Goal: Task Accomplishment & Management: Complete application form

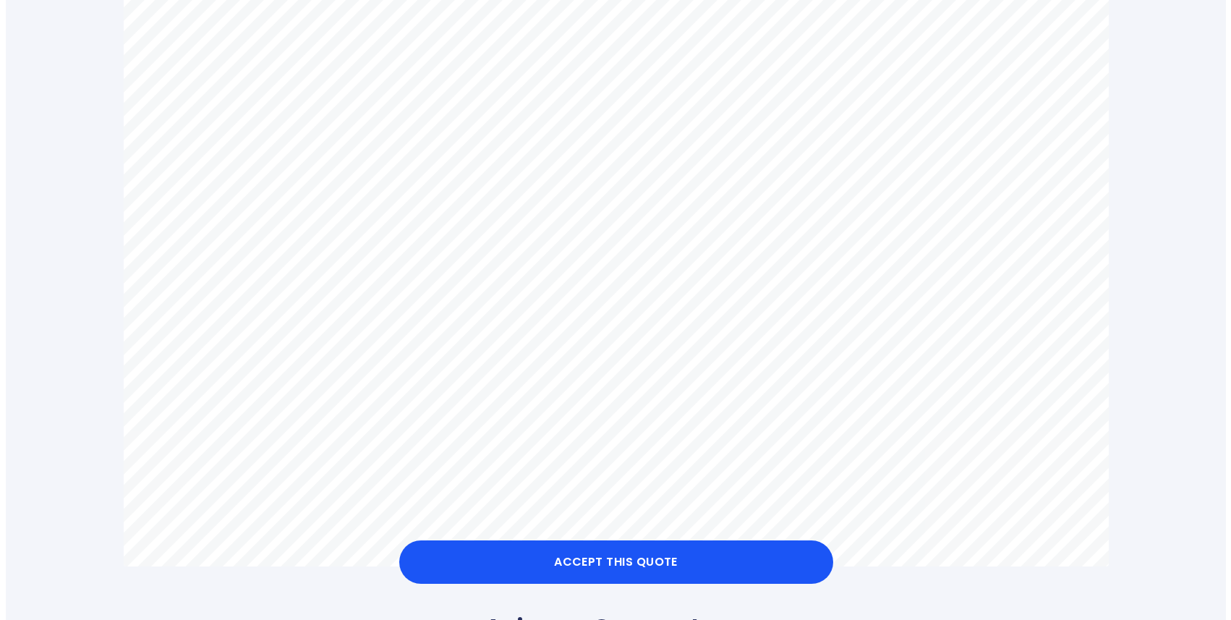
scroll to position [859, 0]
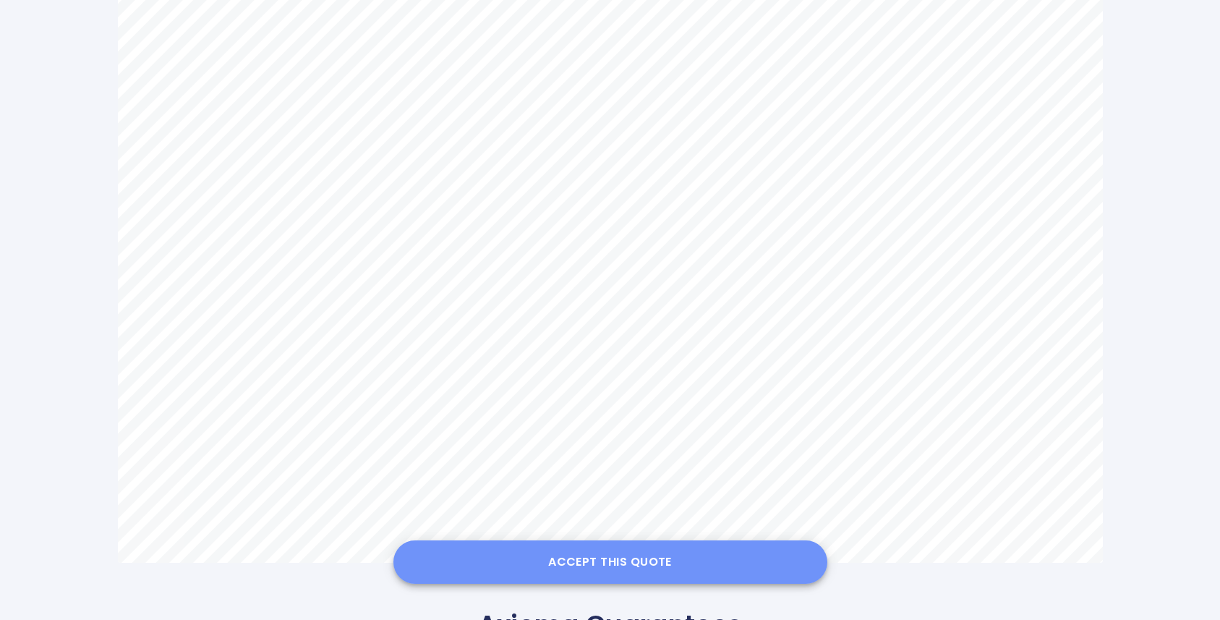
click at [587, 564] on button "Accept this Quote" at bounding box center [610, 561] width 434 height 43
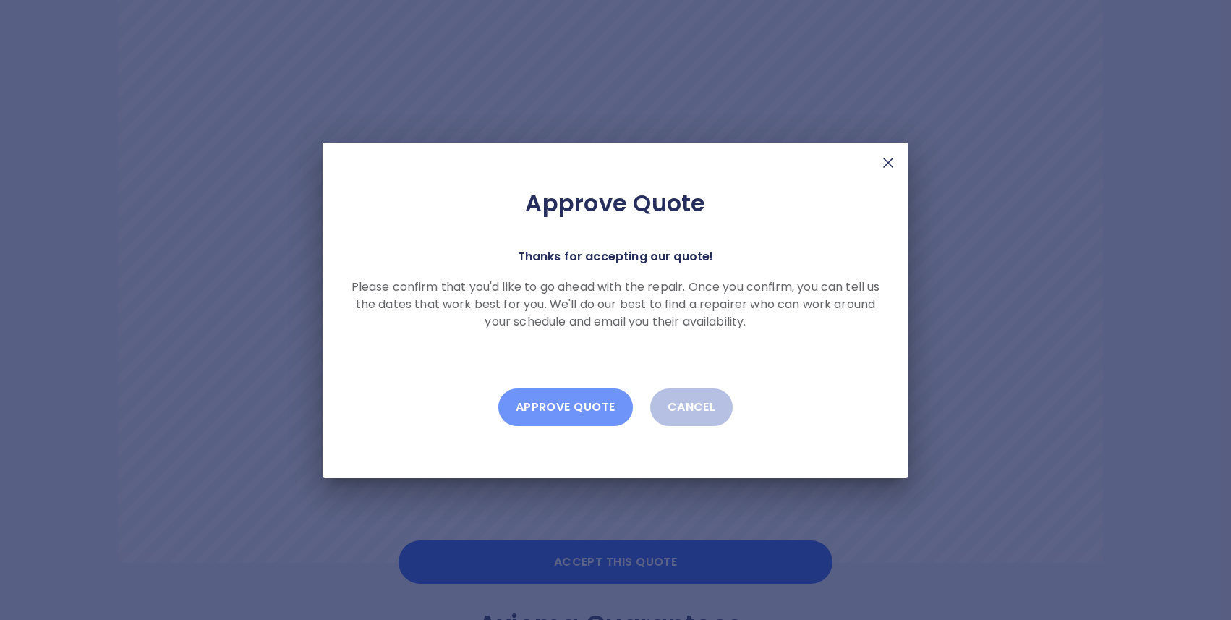
click at [577, 402] on button "Approve Quote" at bounding box center [565, 407] width 134 height 38
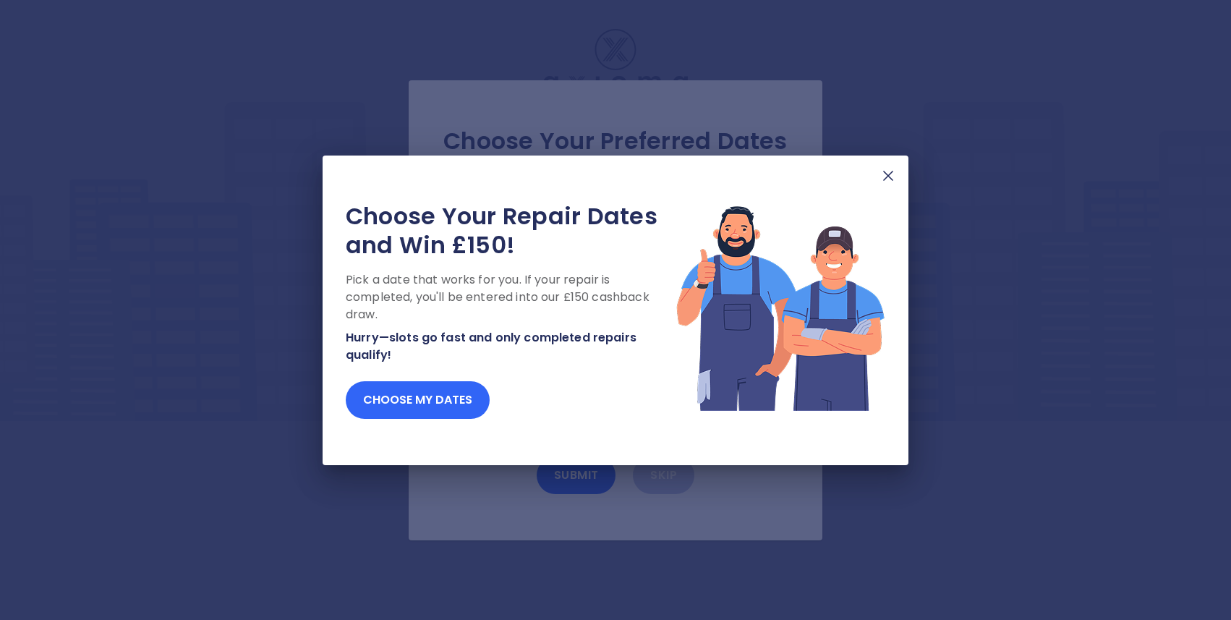
click at [455, 395] on button "Choose my dates" at bounding box center [418, 400] width 144 height 38
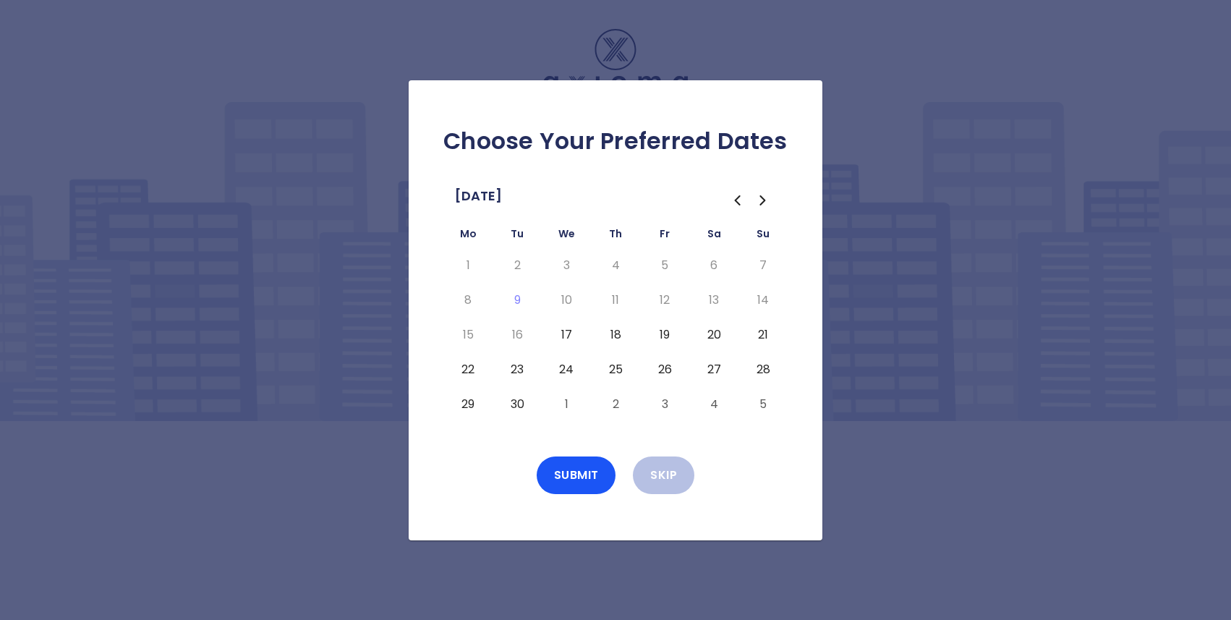
click at [714, 335] on button "20" at bounding box center [714, 334] width 26 height 23
click at [766, 334] on button "21" at bounding box center [763, 334] width 26 height 23
click at [570, 472] on button "Submit" at bounding box center [576, 475] width 80 height 38
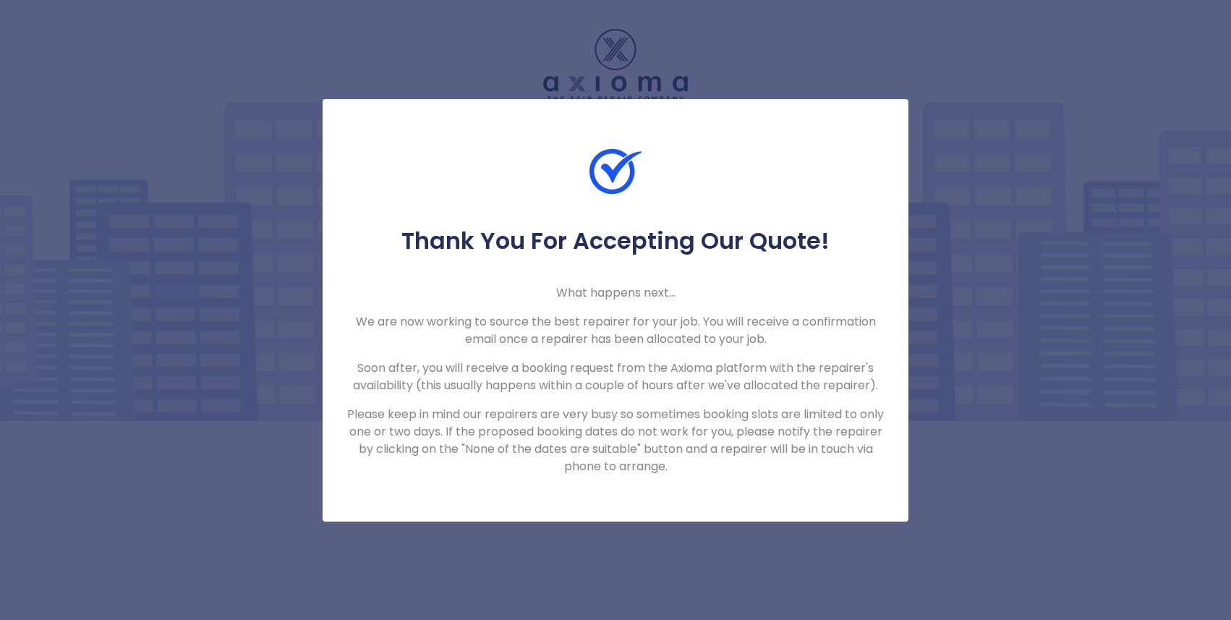
click at [1124, 471] on div "Thank You For Accepting Our Quote! What happens next... We are now working to s…" at bounding box center [615, 310] width 1231 height 620
click at [946, 487] on div "Thank You For Accepting Our Quote! What happens next... We are now working to s…" at bounding box center [615, 310] width 1231 height 620
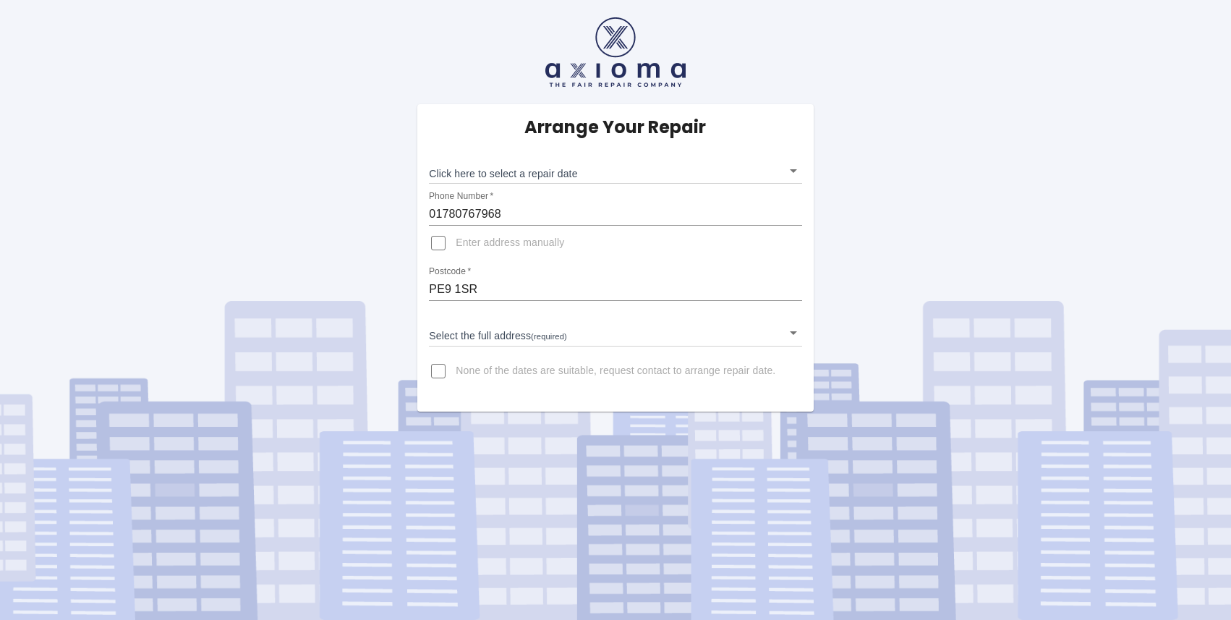
click at [795, 169] on body "Arrange Your Repair Click here to select a repair date ​ Phone Number   * 01780…" at bounding box center [615, 310] width 1231 height 620
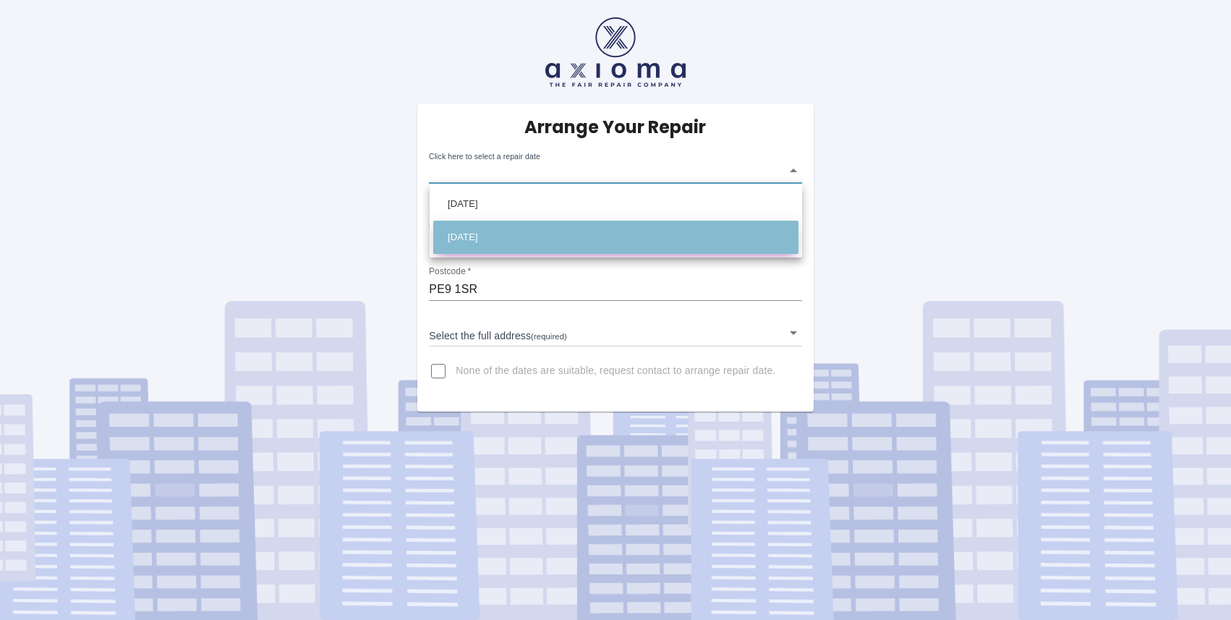
click at [658, 246] on li "Sat Oct 04 2025" at bounding box center [615, 237] width 365 height 33
type input "2025-10-04T00:00:00.000Z"
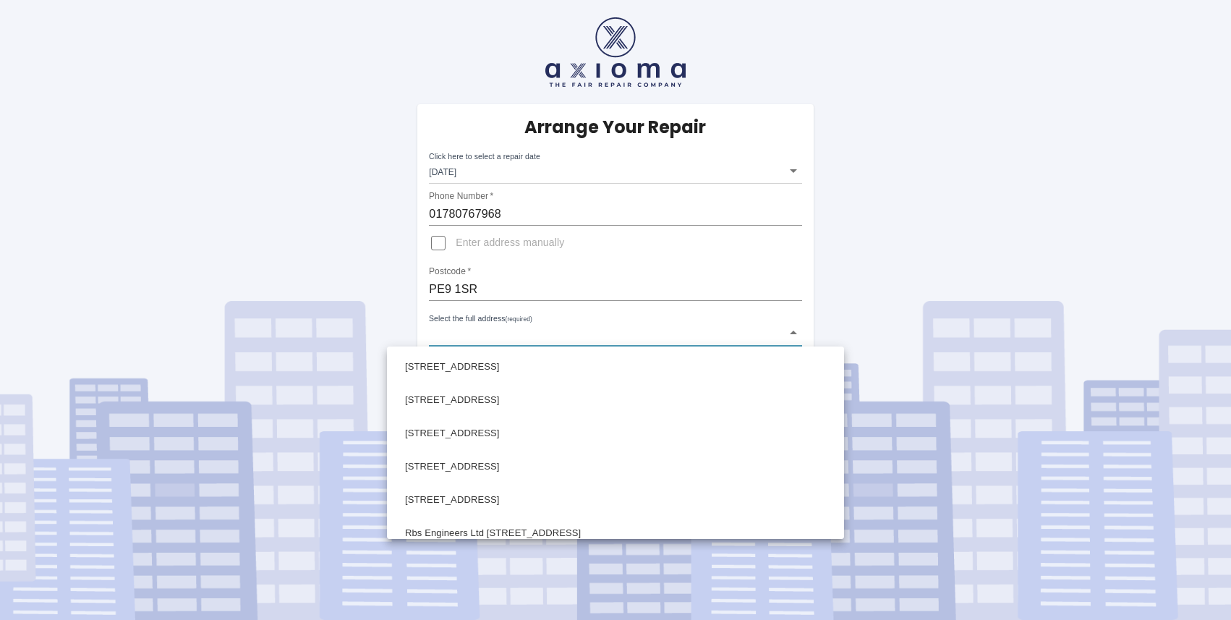
click at [701, 341] on body "Arrange Your Repair Click here to select a repair date Sat Oct 04 2025 2025-10-…" at bounding box center [615, 310] width 1231 height 620
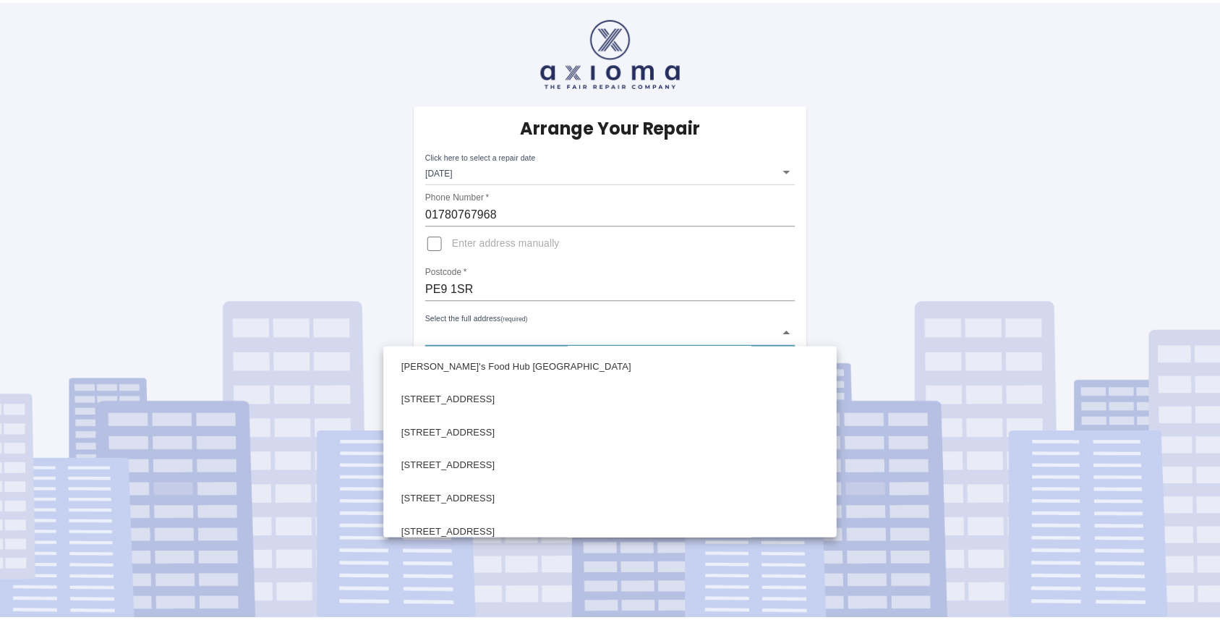
scroll to position [341, 0]
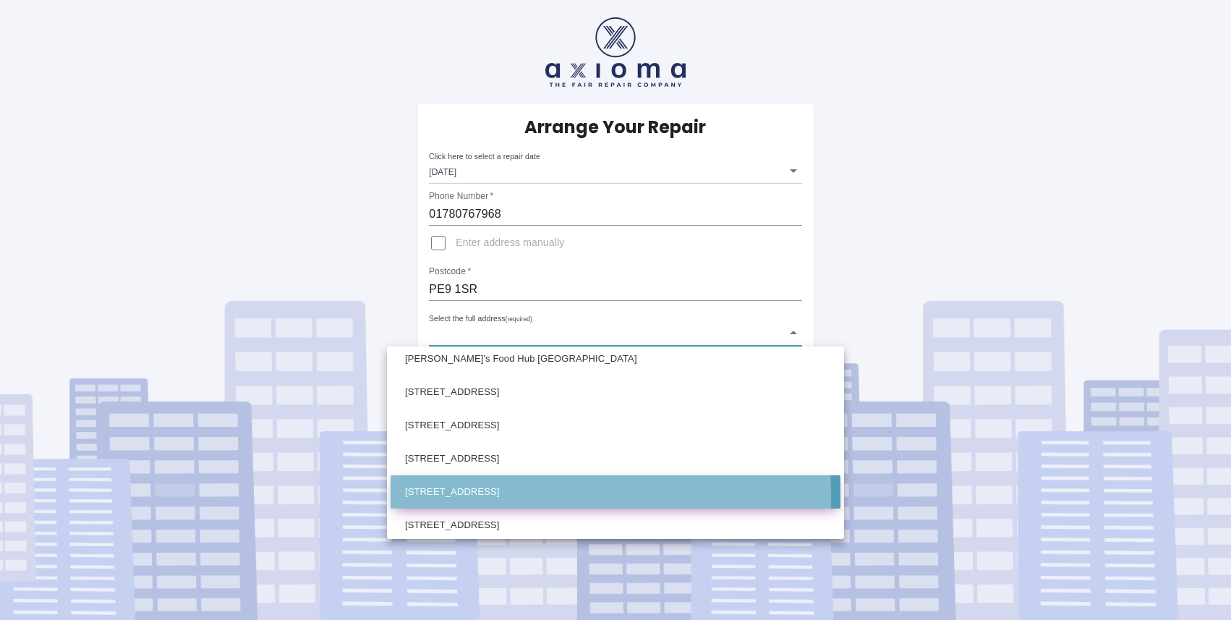
click at [520, 495] on li "77 Kesteven Road Stamford Lincolnshire" at bounding box center [615, 491] width 450 height 33
type input "77 Kesteven Road Stamford Lincolnshire"
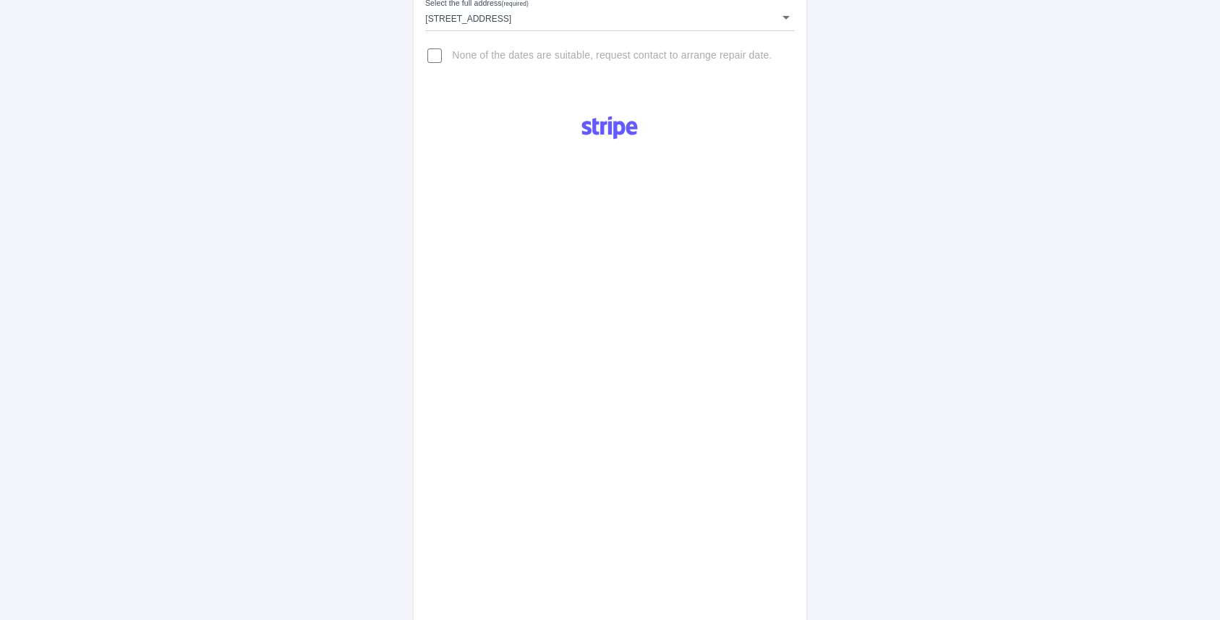
scroll to position [694, 0]
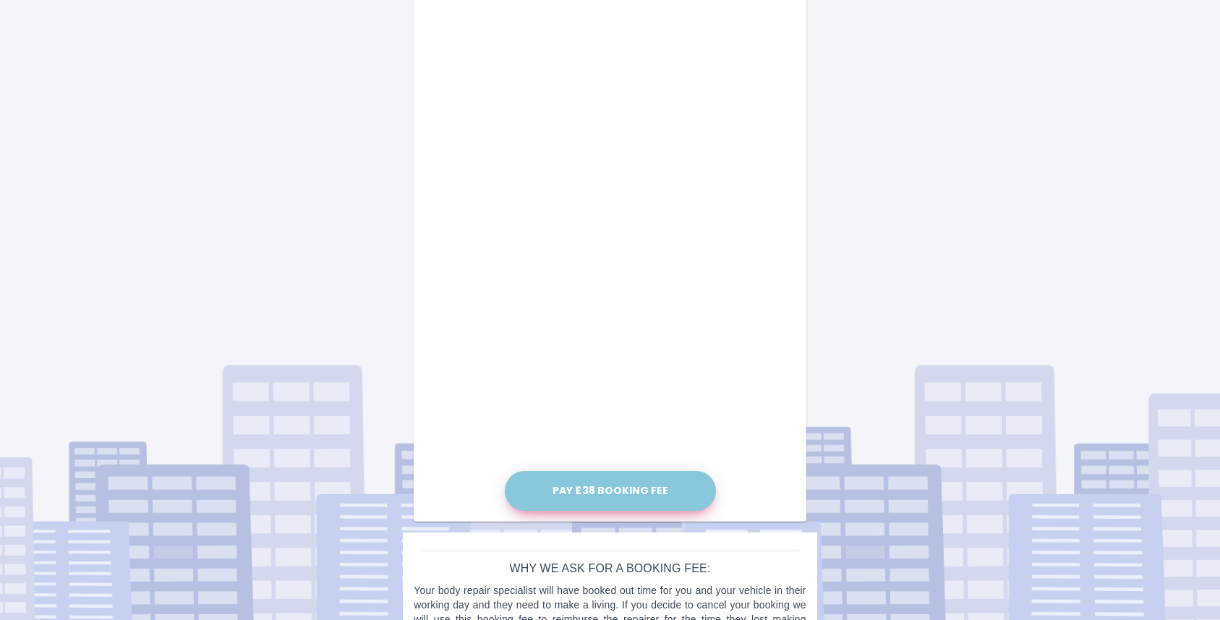
click at [617, 493] on button "Pay £38 Booking Fee" at bounding box center [610, 491] width 211 height 40
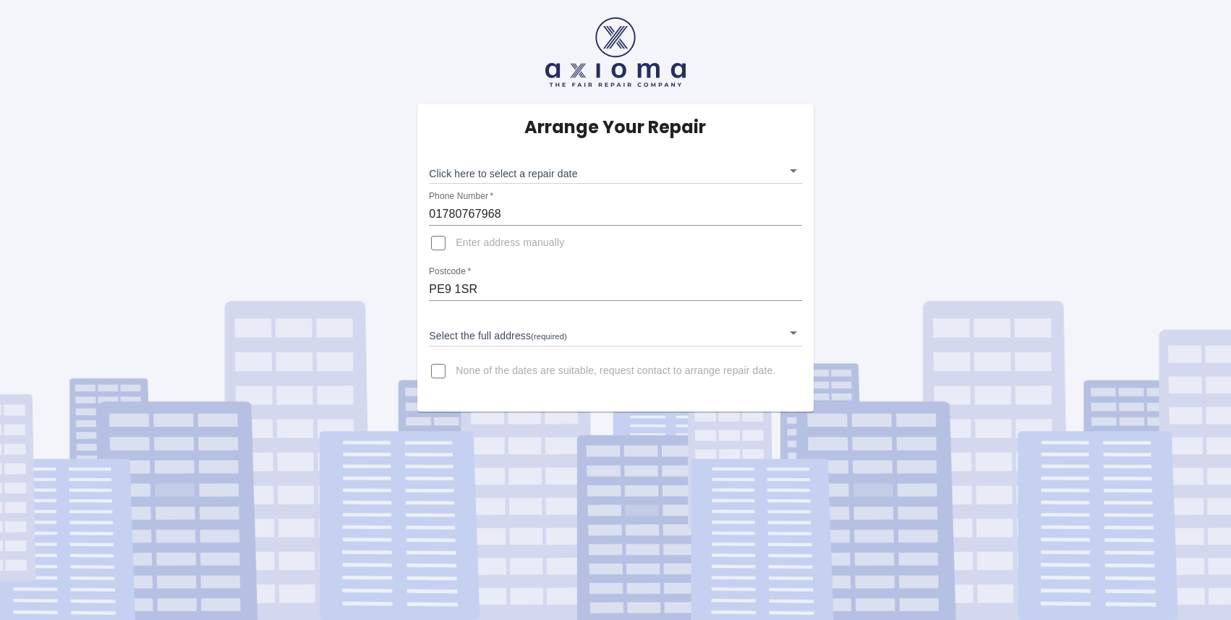
click at [793, 171] on body "Arrange Your Repair Click here to select a repair date ​ Phone Number   * 01780…" at bounding box center [615, 310] width 1231 height 620
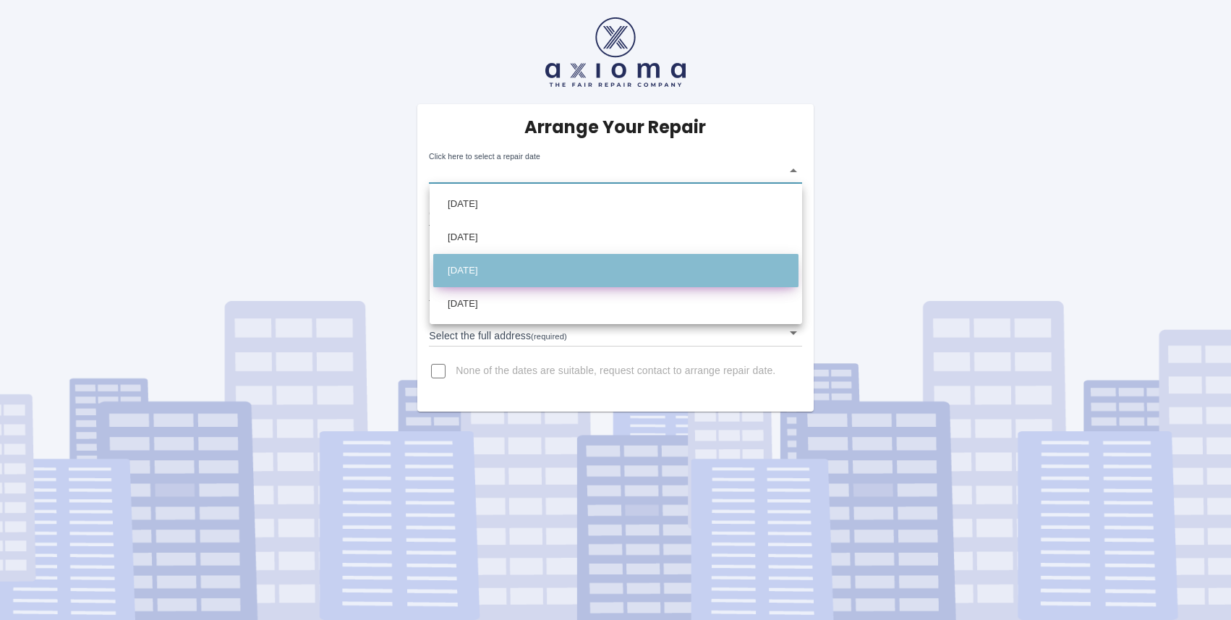
click at [773, 274] on li "[DATE]" at bounding box center [615, 270] width 365 height 33
type input "2025-09-17T00:00:00.000Z"
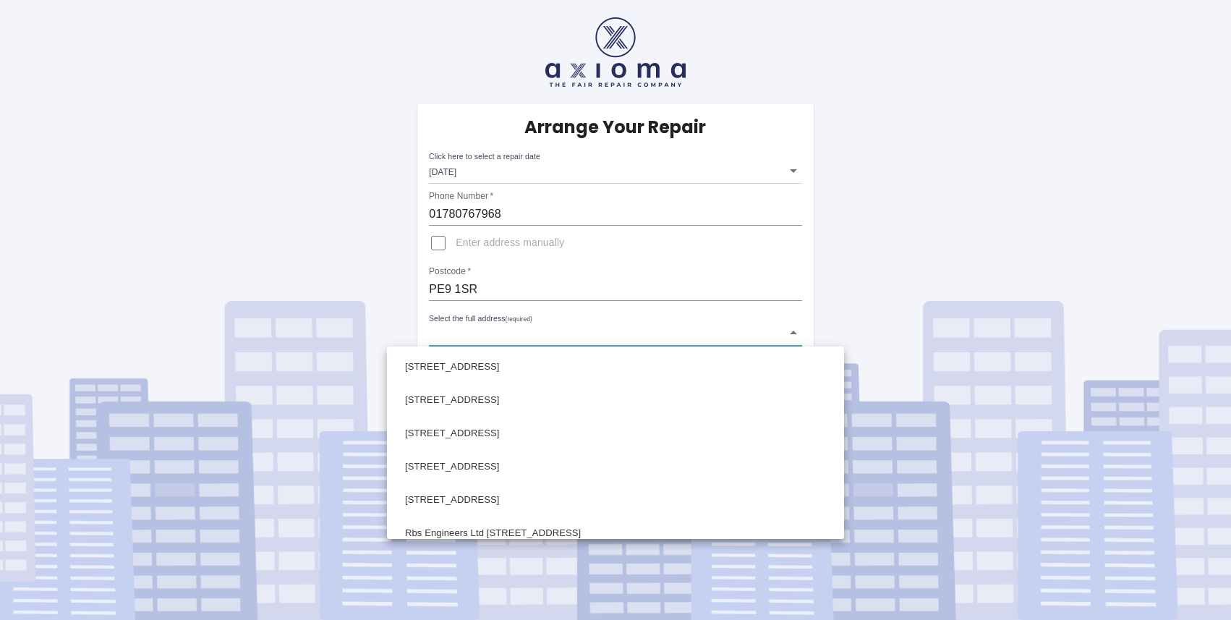
click at [640, 328] on body "Arrange Your Repair Click here to select a repair date Wed Sep 17 2025 2025-09-…" at bounding box center [615, 310] width 1231 height 620
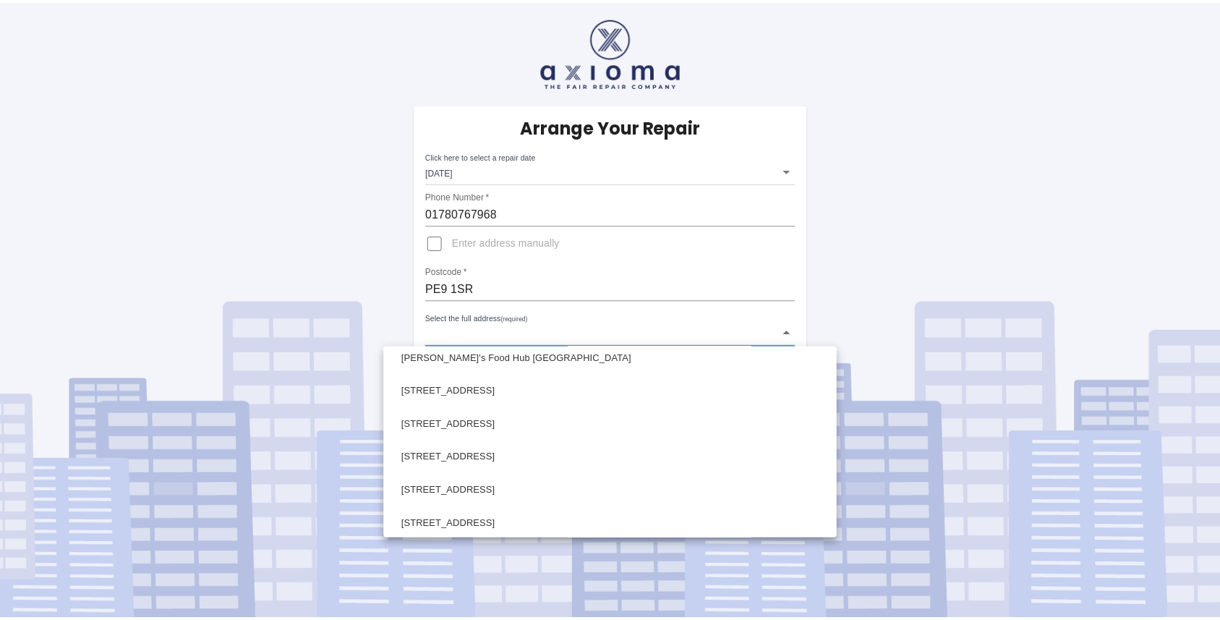
scroll to position [354, 0]
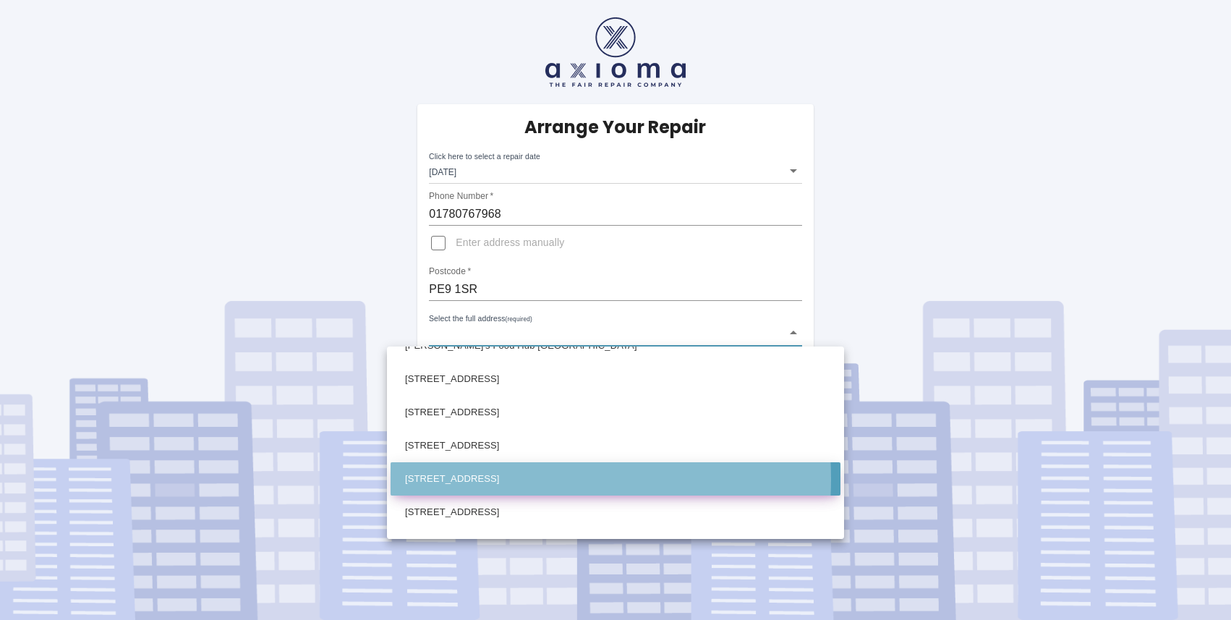
click at [494, 479] on li "77 Kesteven Road Stamford Lincolnshire" at bounding box center [615, 478] width 450 height 33
type input "77 Kesteven Road Stamford Lincolnshire"
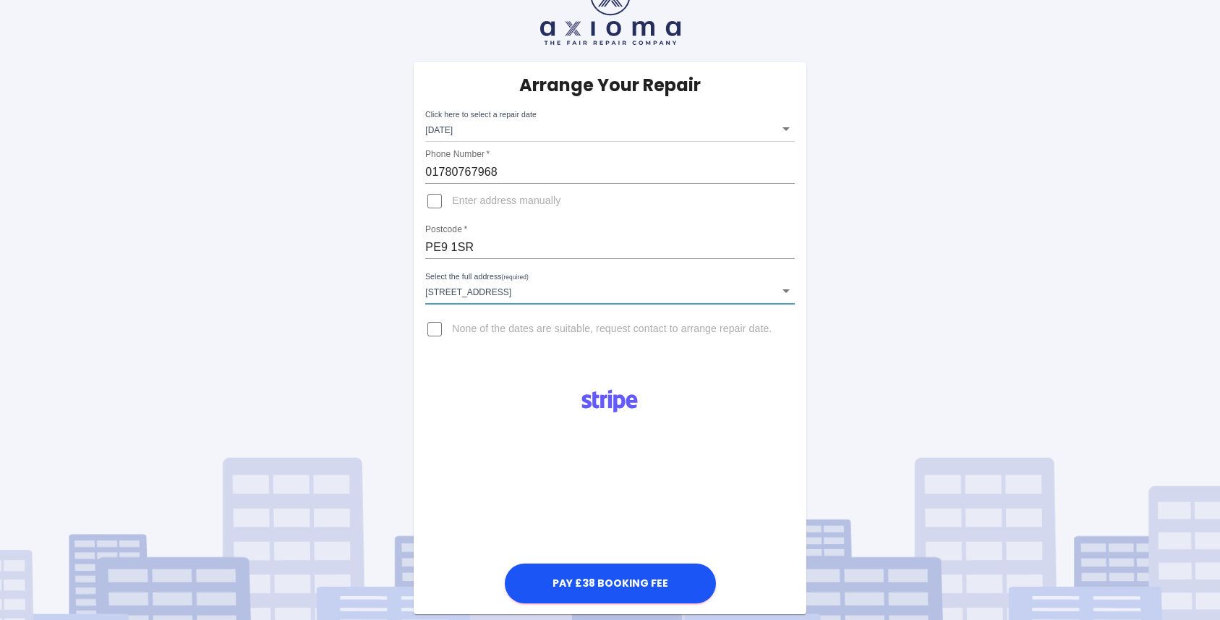
scroll to position [0, 0]
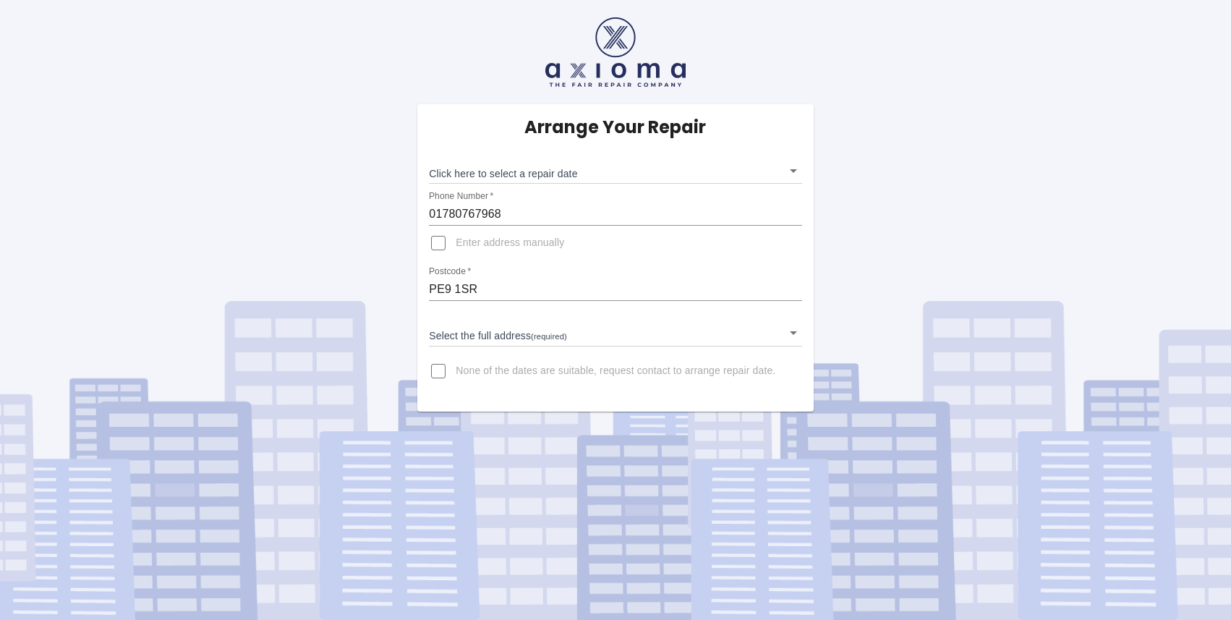
click at [792, 173] on body "Arrange Your Repair Click here to select a repair date ​ Phone Number   * 01780…" at bounding box center [615, 310] width 1231 height 620
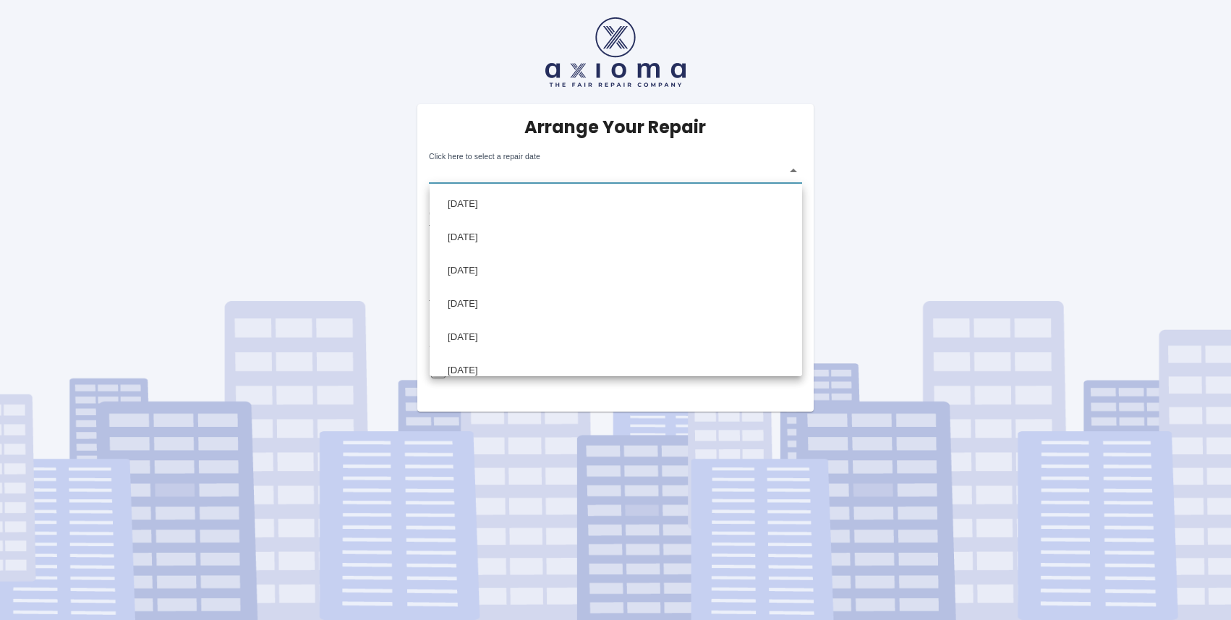
scroll to position [14, 0]
click at [883, 236] on div at bounding box center [615, 310] width 1231 height 620
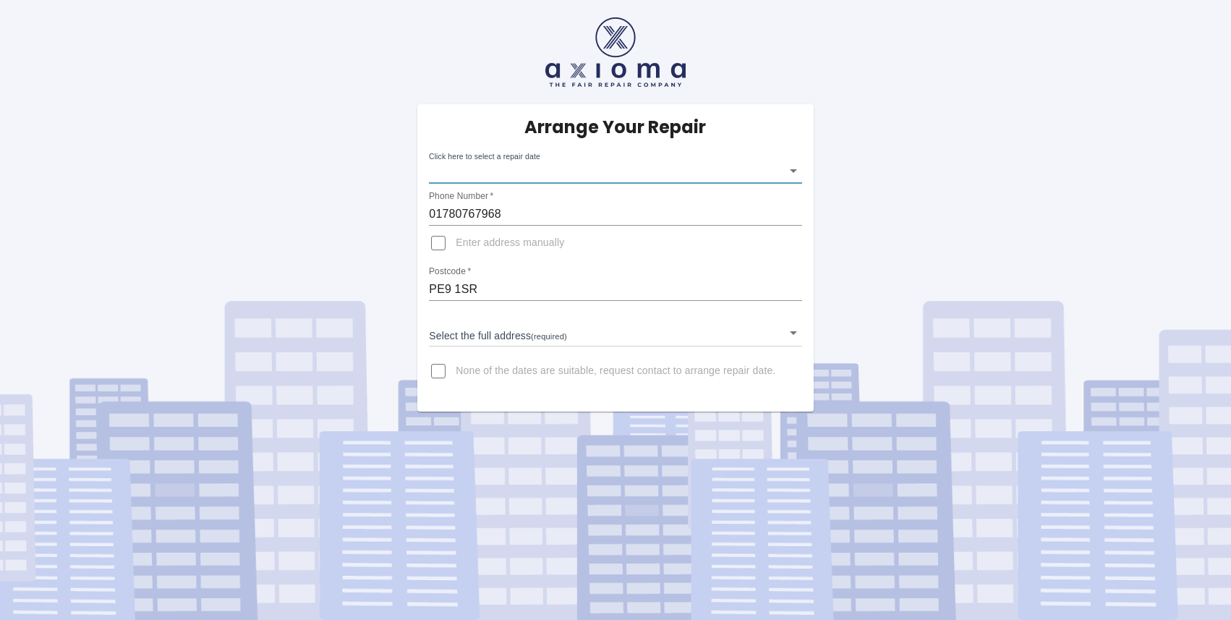
click at [440, 372] on input "None of the dates are suitable, request contact to arrange repair date." at bounding box center [438, 371] width 35 height 35
checkbox input "true"
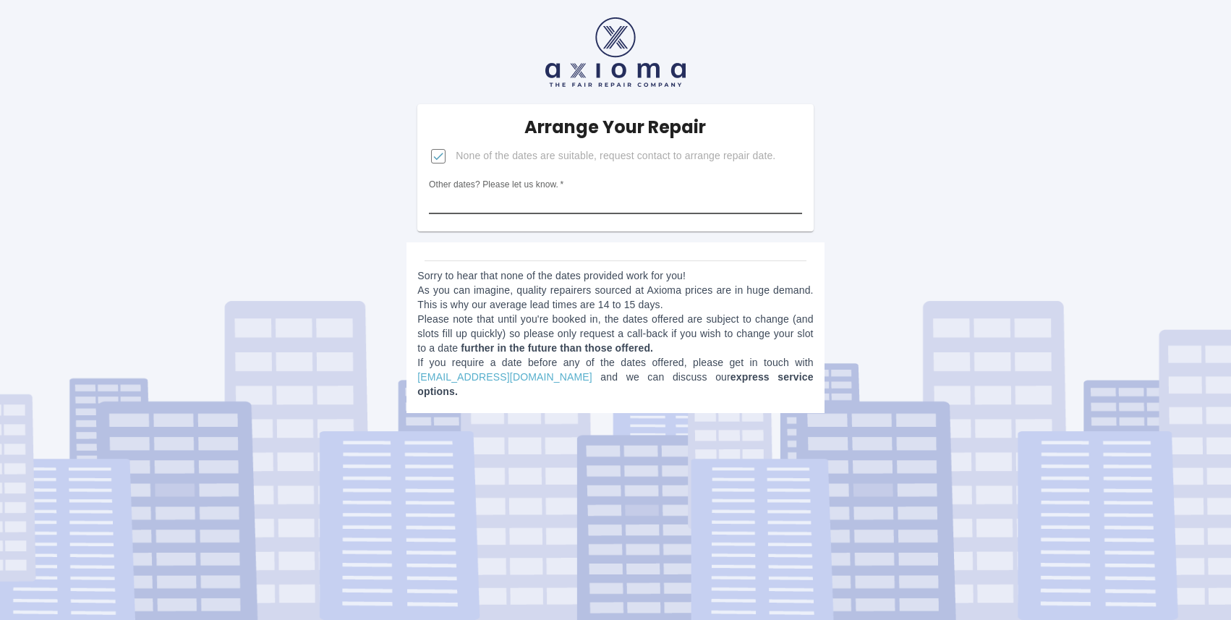
click at [608, 205] on input "Other dates? Please let us know.   *" at bounding box center [615, 202] width 372 height 23
